Goal: Task Accomplishment & Management: Use online tool/utility

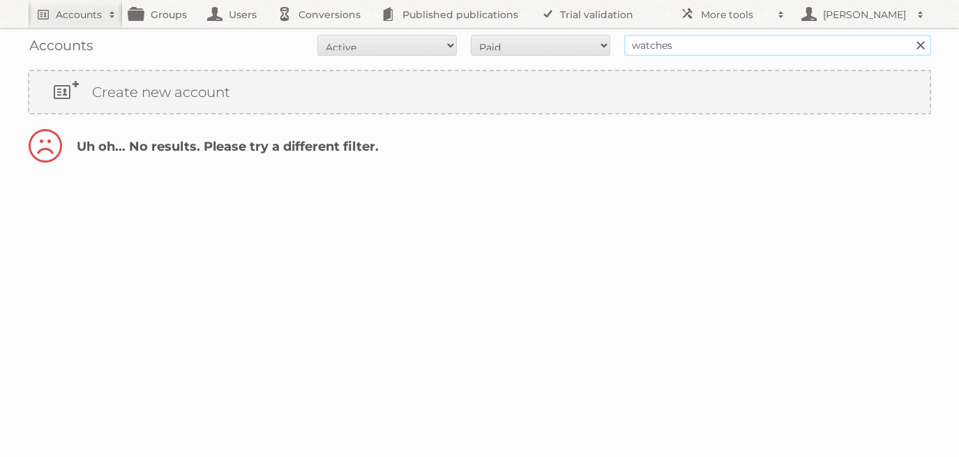
click at [729, 43] on input "watches" at bounding box center [777, 45] width 307 height 21
drag, startPoint x: 692, startPoint y: 47, endPoint x: 582, endPoint y: 43, distance: 110.2
click at [585, 43] on form "All Active Expired Pending All Paid Trials Self service watches Search" at bounding box center [479, 45] width 903 height 21
paste input "Koninklijke"
type input "Koninklijke"
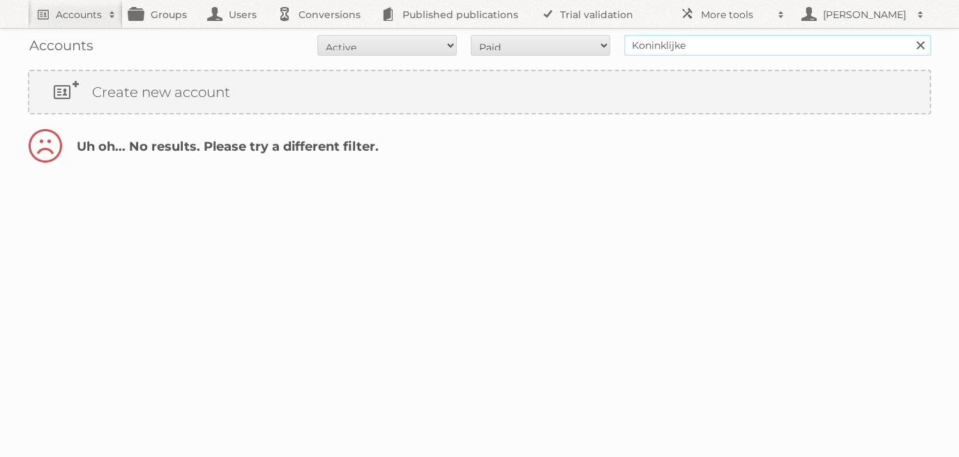
click at [909, 35] on input "Search" at bounding box center [919, 45] width 21 height 21
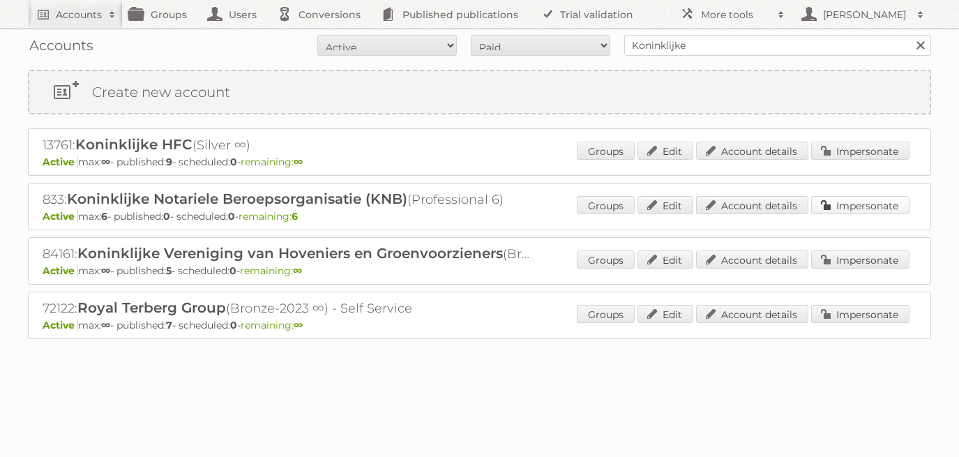
click at [854, 207] on link "Impersonate" at bounding box center [860, 205] width 98 height 18
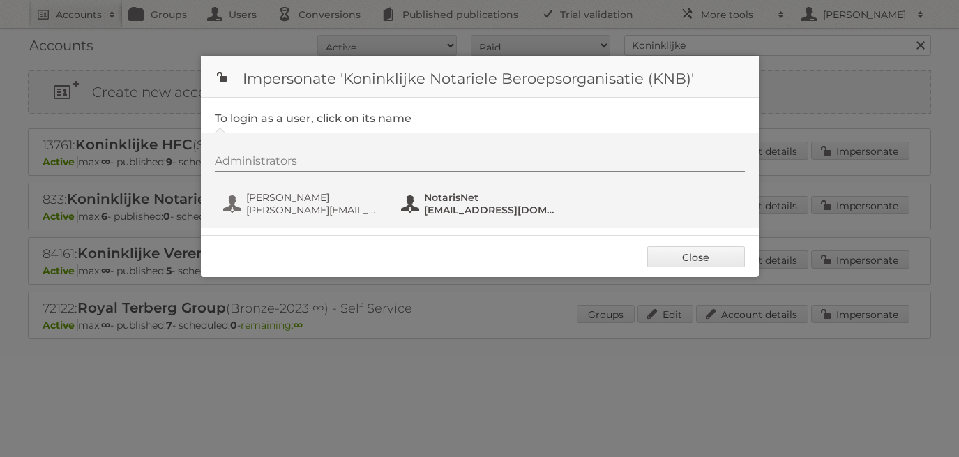
click at [440, 204] on span "[EMAIL_ADDRESS][DOMAIN_NAME]" at bounding box center [491, 210] width 135 height 13
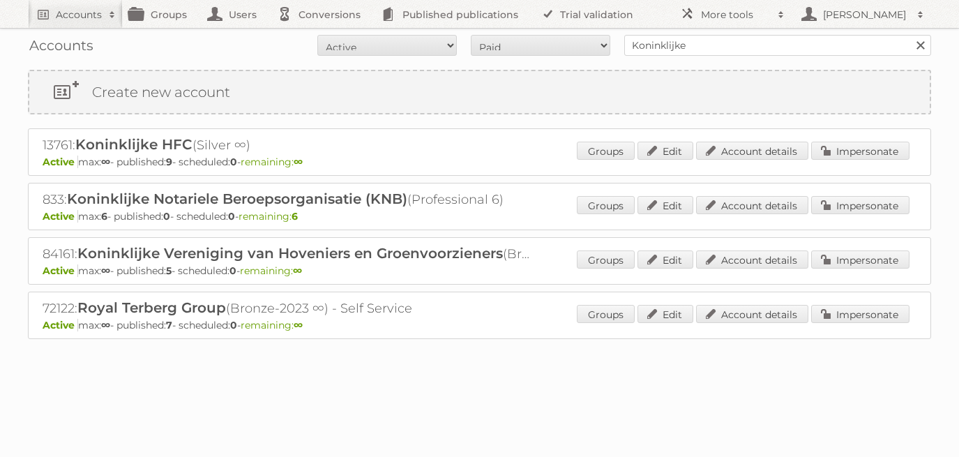
click at [920, 47] on link at bounding box center [920, 45] width 21 height 21
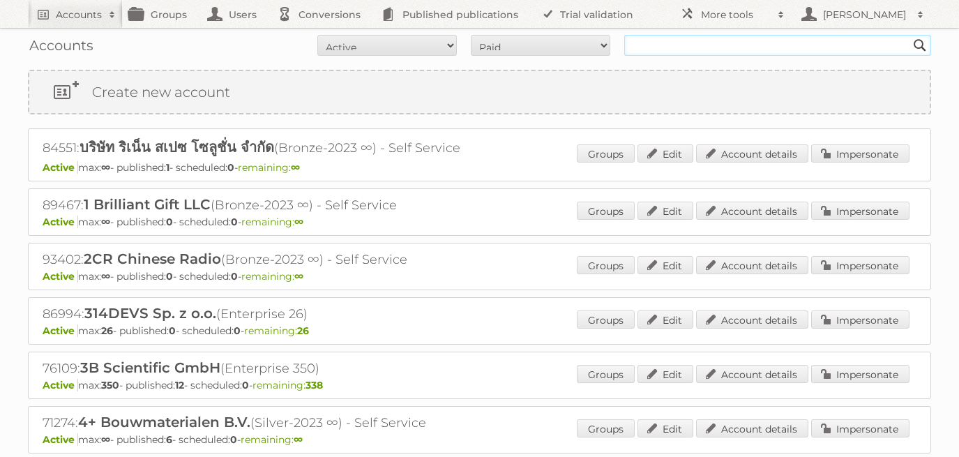
click at [669, 42] on input "text" at bounding box center [777, 45] width 307 height 21
type input "versuni"
click at [909, 35] on input "Search" at bounding box center [919, 45] width 21 height 21
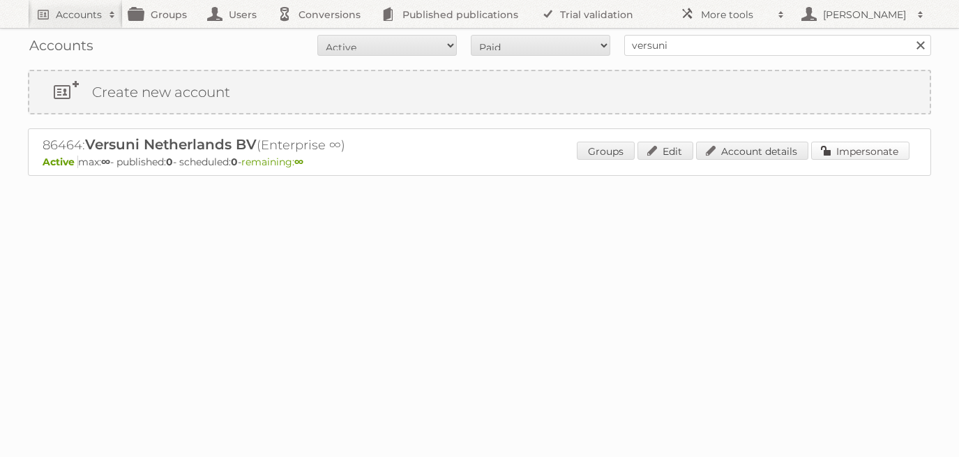
click at [859, 150] on link "Impersonate" at bounding box center [860, 151] width 98 height 18
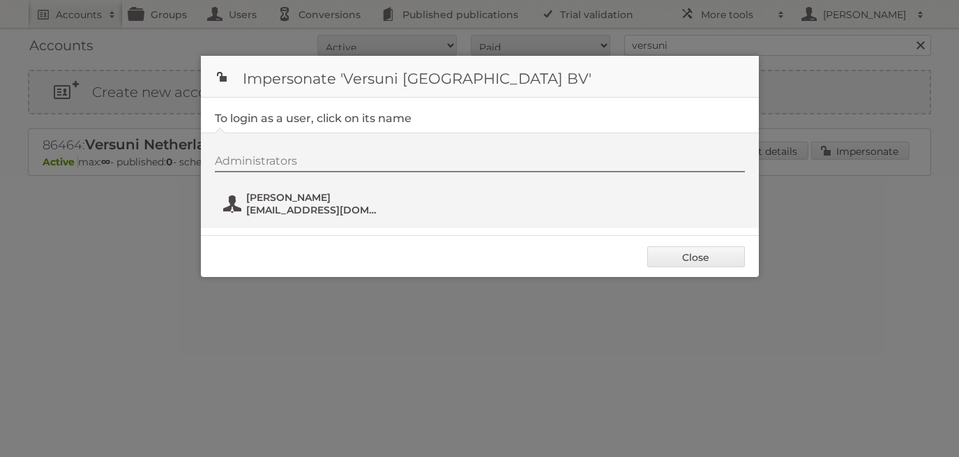
click at [303, 199] on span "Salah Marechal" at bounding box center [313, 197] width 135 height 13
